Goal: Task Accomplishment & Management: Manage account settings

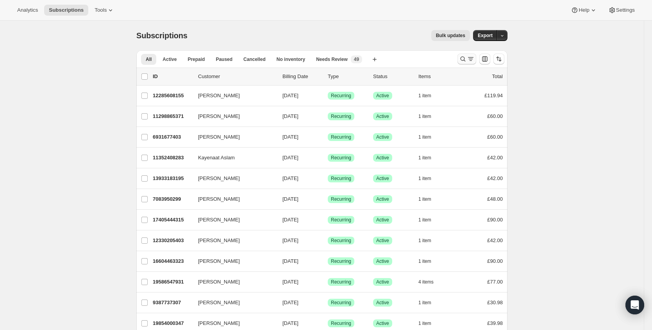
click at [466, 60] on icon "Search and filter results" at bounding box center [463, 59] width 8 height 8
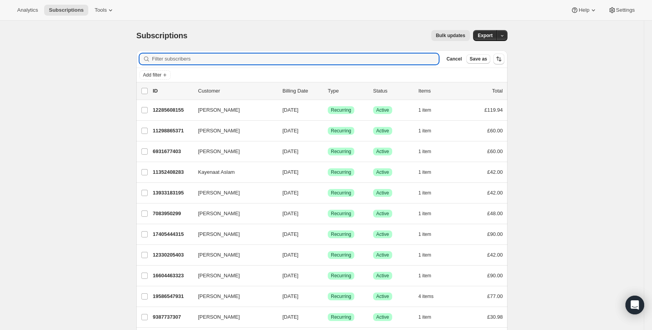
paste input "[EMAIL_ADDRESS][DOMAIN_NAME]"
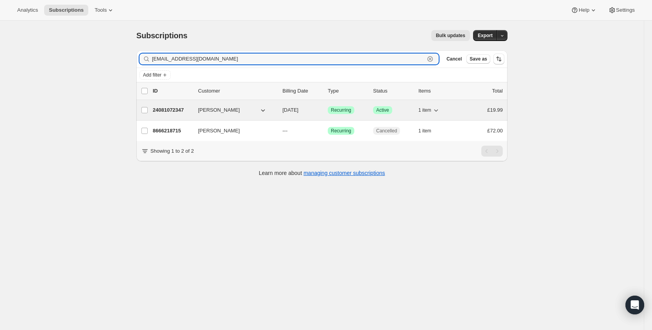
type input "[EMAIL_ADDRESS][DOMAIN_NAME]"
click at [167, 110] on p "24081072347" at bounding box center [172, 110] width 39 height 8
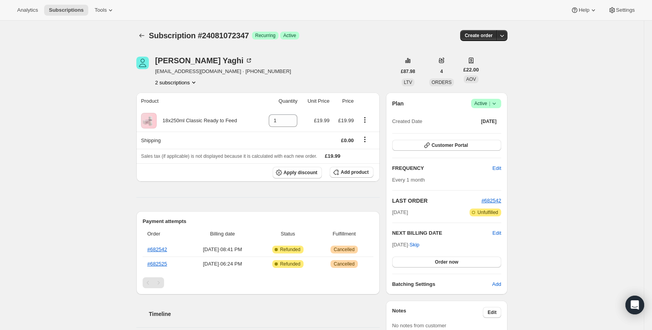
click at [488, 109] on div "Plan Success Active | Created Date [DATE]" at bounding box center [446, 113] width 109 height 28
click at [490, 104] on span "|" at bounding box center [489, 103] width 1 height 6
click at [482, 132] on span "Cancel subscription" at bounding box center [486, 132] width 44 height 6
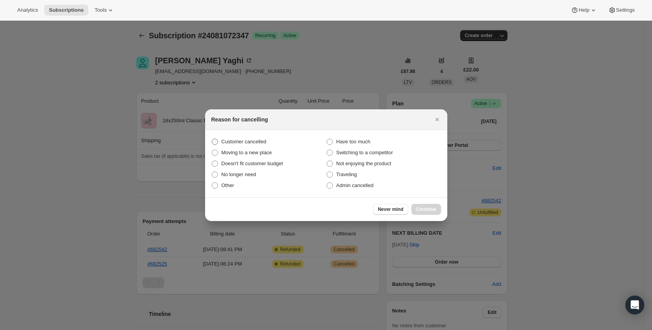
click at [262, 140] on span "Customer cancelled" at bounding box center [243, 142] width 45 height 6
click at [212, 139] on input "Customer cancelled" at bounding box center [212, 139] width 0 height 0
radio input "true"
click at [426, 207] on span "Continue" at bounding box center [426, 209] width 20 height 6
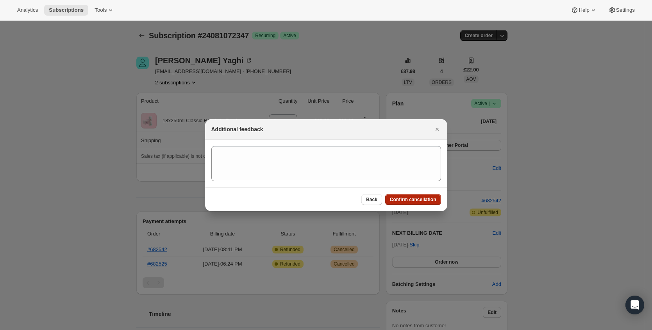
click at [429, 201] on span "Confirm cancellation" at bounding box center [413, 199] width 46 height 6
